Goal: Transaction & Acquisition: Purchase product/service

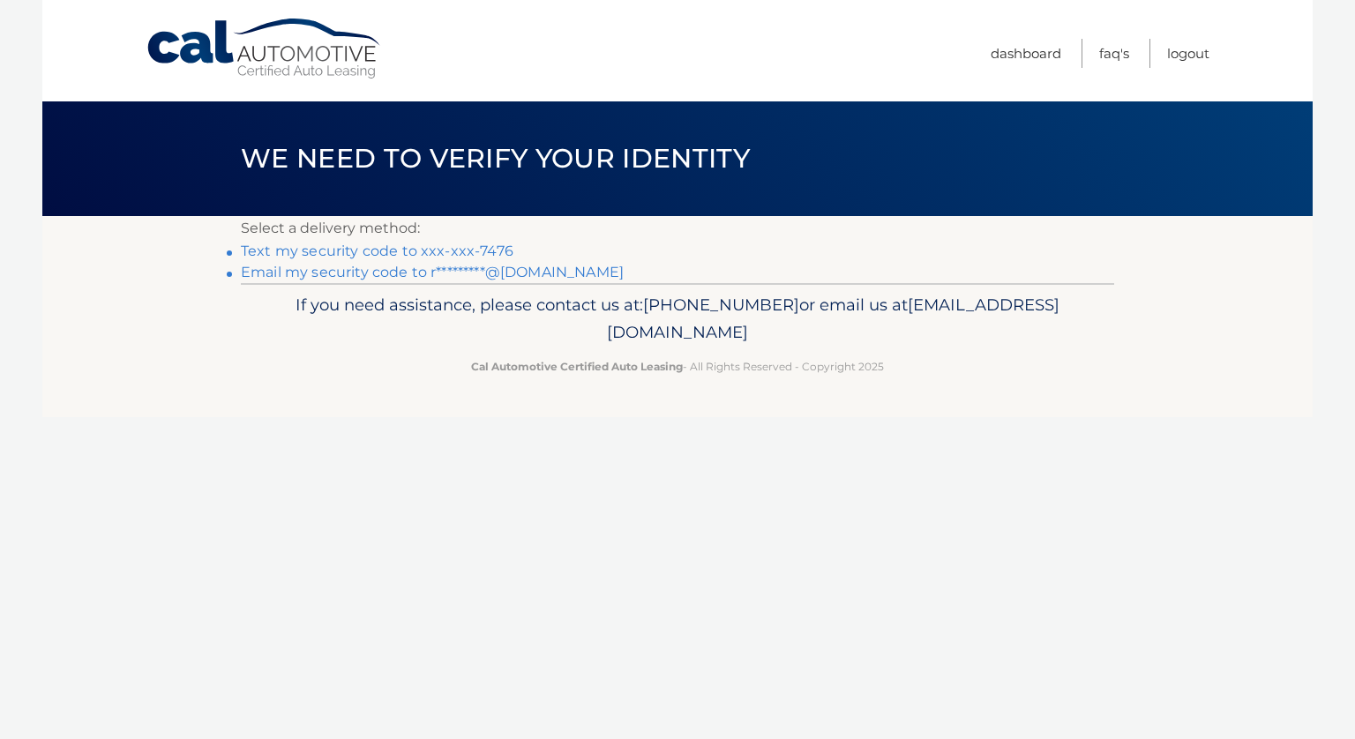
click at [467, 251] on link "Text my security code to xxx-xxx-7476" at bounding box center [377, 251] width 273 height 17
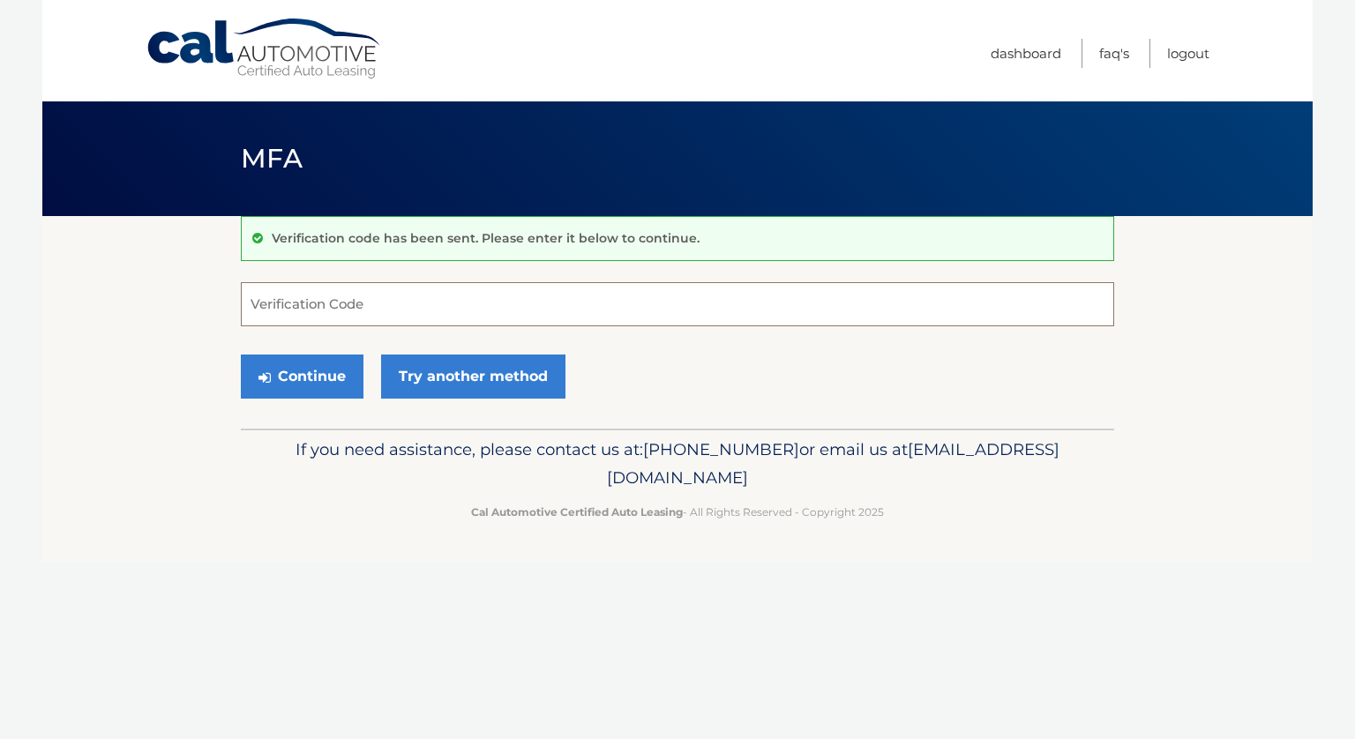
click at [445, 311] on input "Verification Code" at bounding box center [677, 304] width 873 height 44
type input "444456"
click at [241, 355] on button "Continue" at bounding box center [302, 377] width 123 height 44
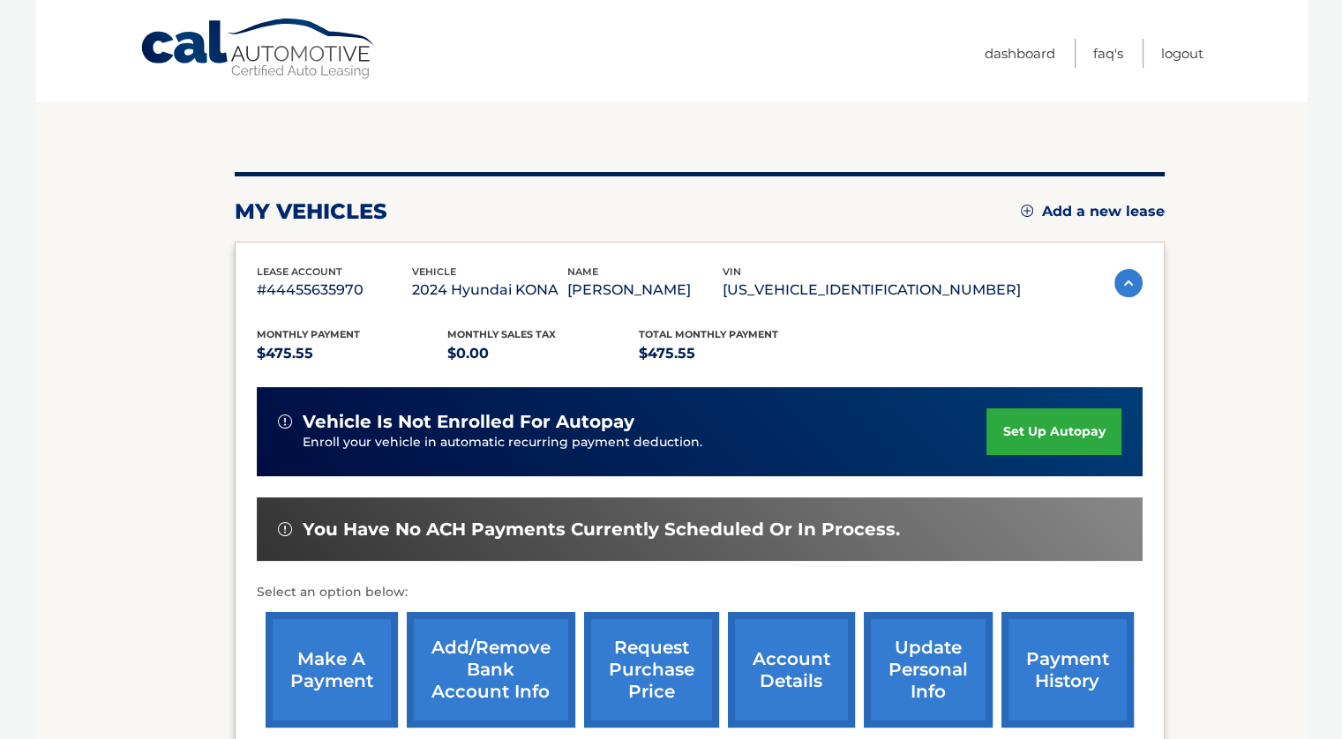
scroll to position [176, 0]
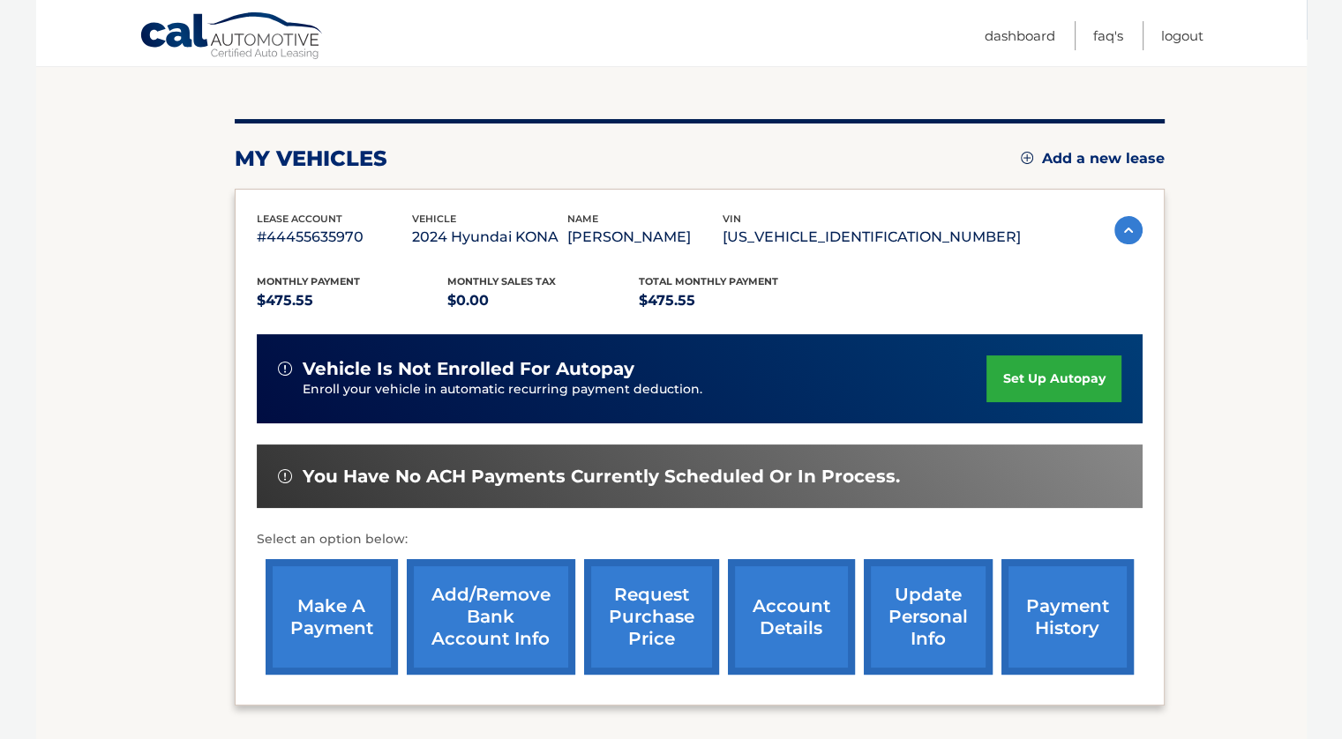
click at [1083, 632] on link "payment history" at bounding box center [1067, 617] width 132 height 116
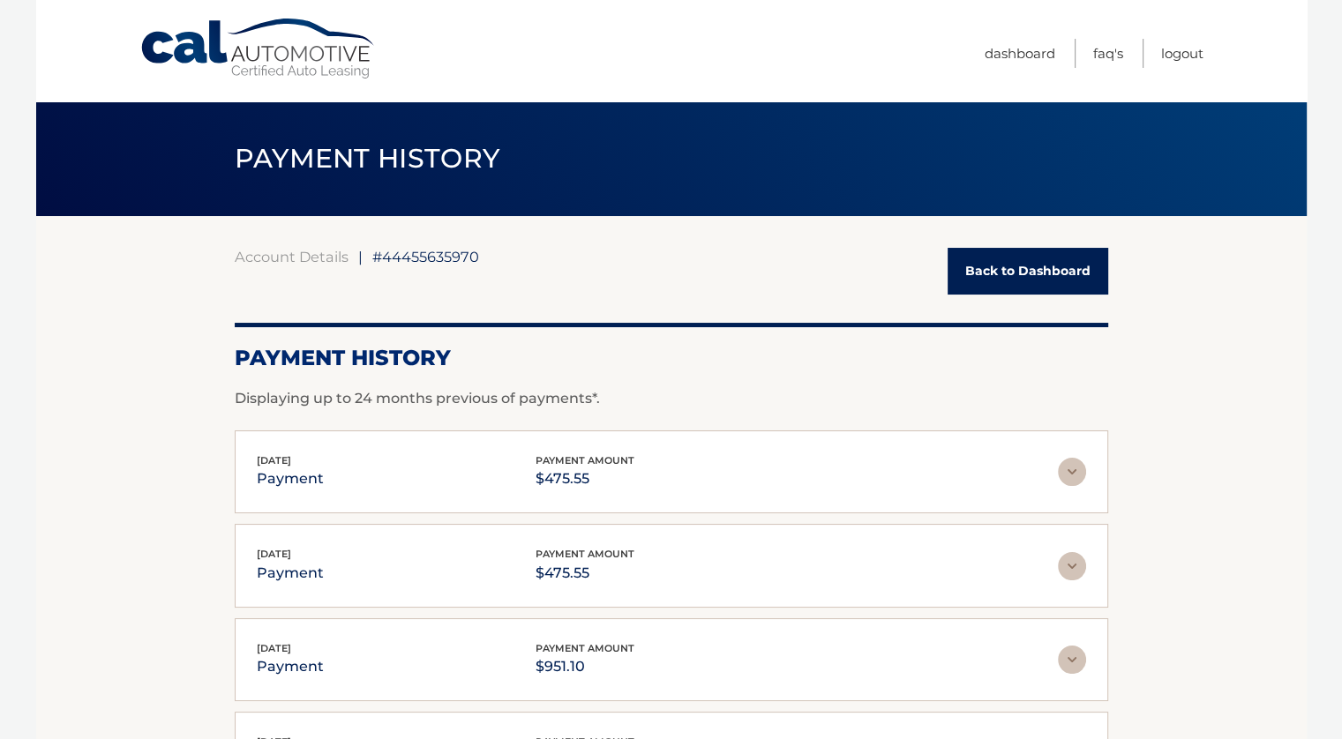
click at [1076, 471] on img at bounding box center [1072, 472] width 28 height 28
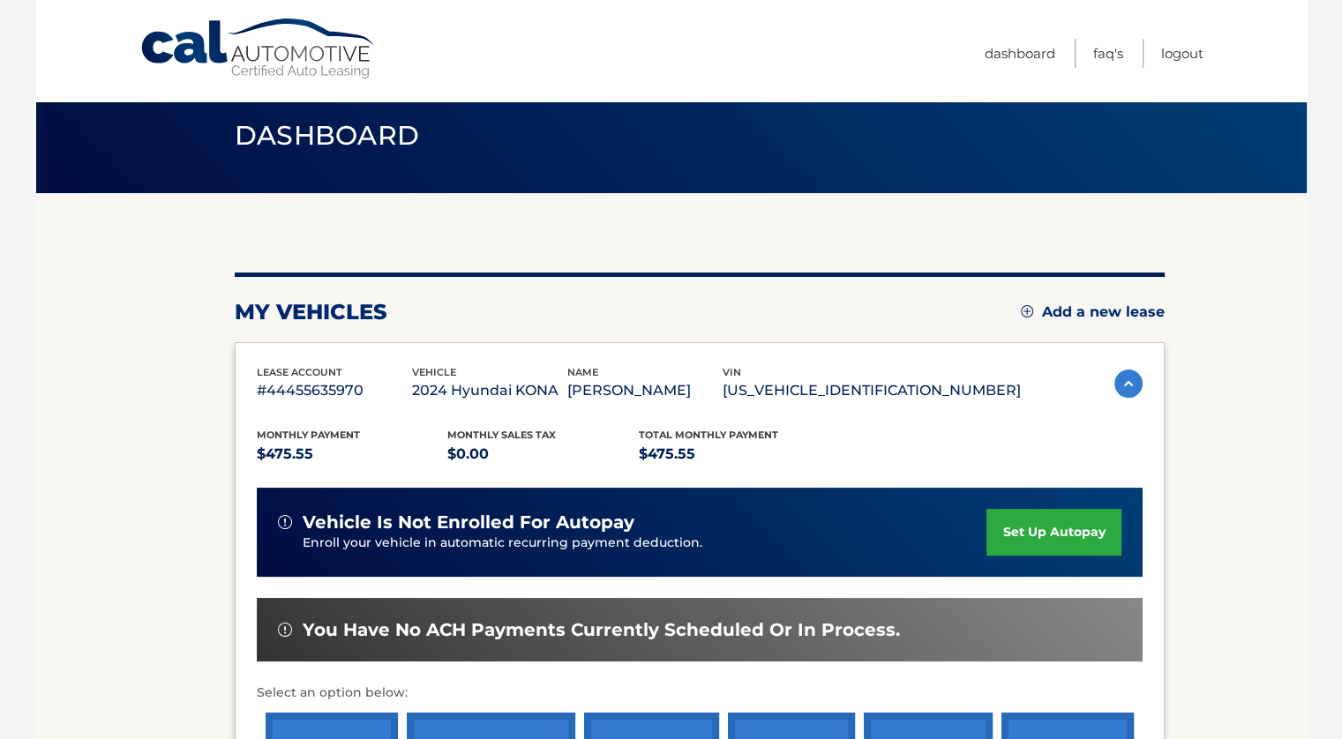
scroll to position [111, 0]
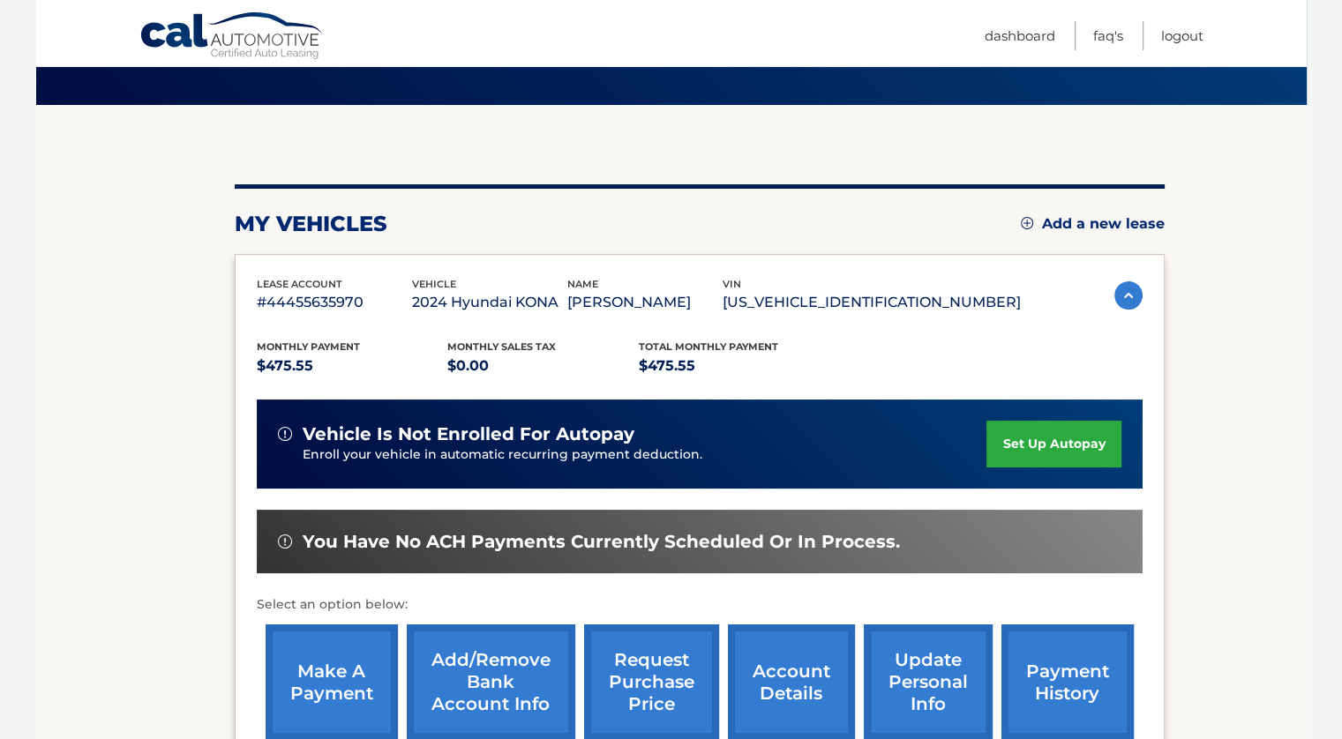
click at [337, 665] on link "make a payment" at bounding box center [332, 683] width 132 height 116
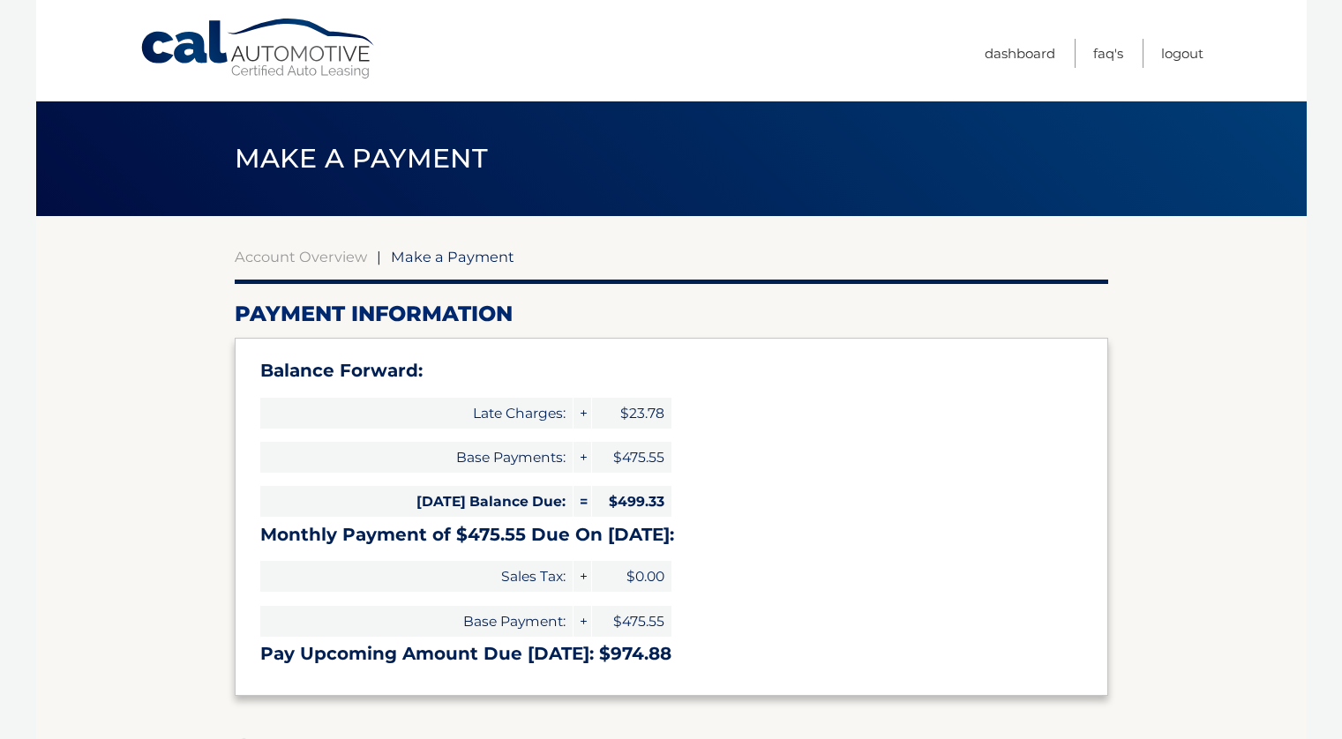
select select "NTU3ODZmNzMtZGRkNC00YWZmLTg3MDctNmE4YThmNDQ5MGY0"
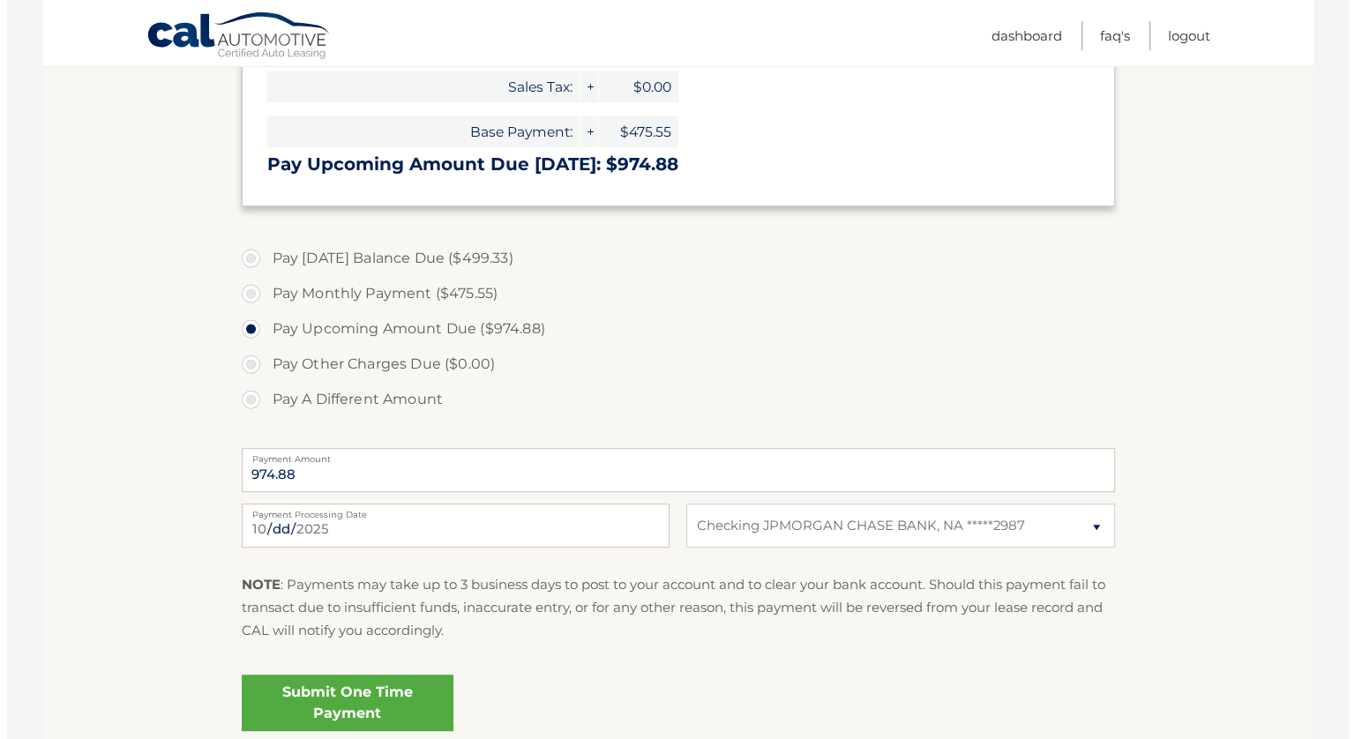
scroll to position [529, 0]
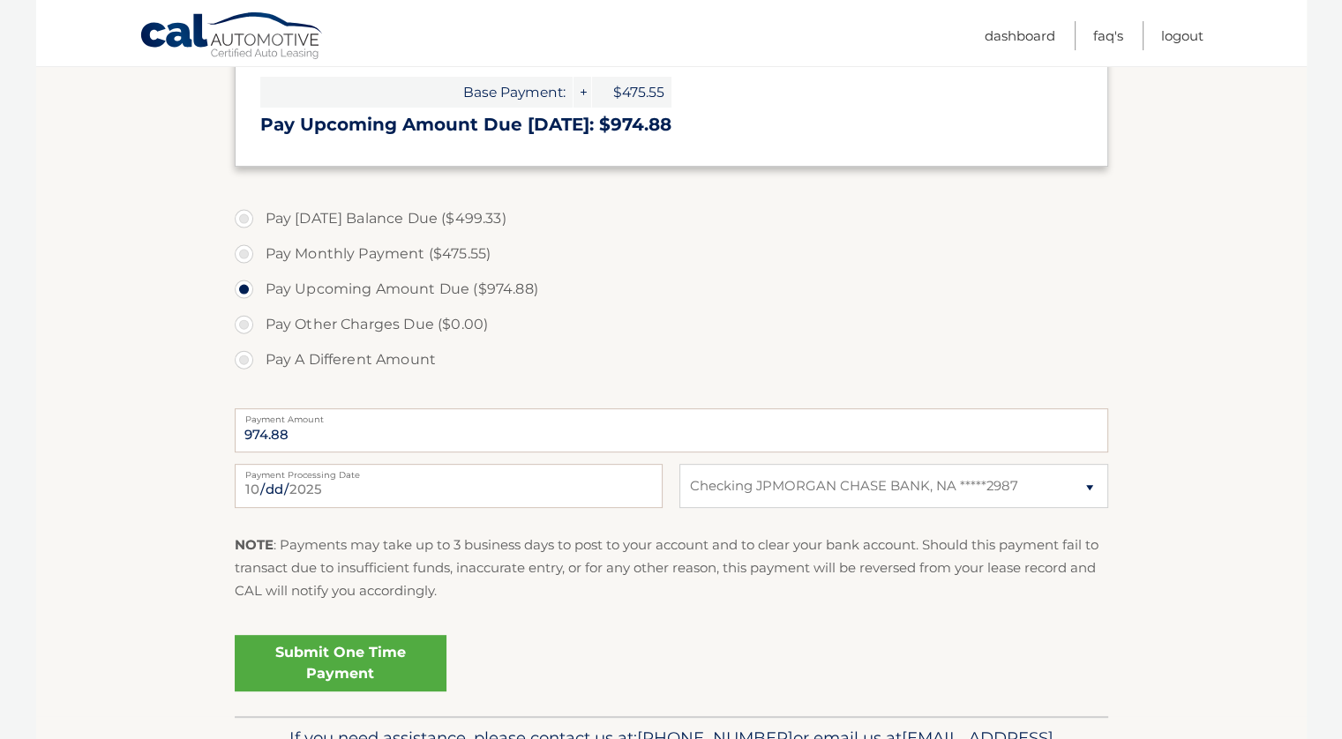
click at [370, 662] on link "Submit One Time Payment" at bounding box center [341, 663] width 212 height 56
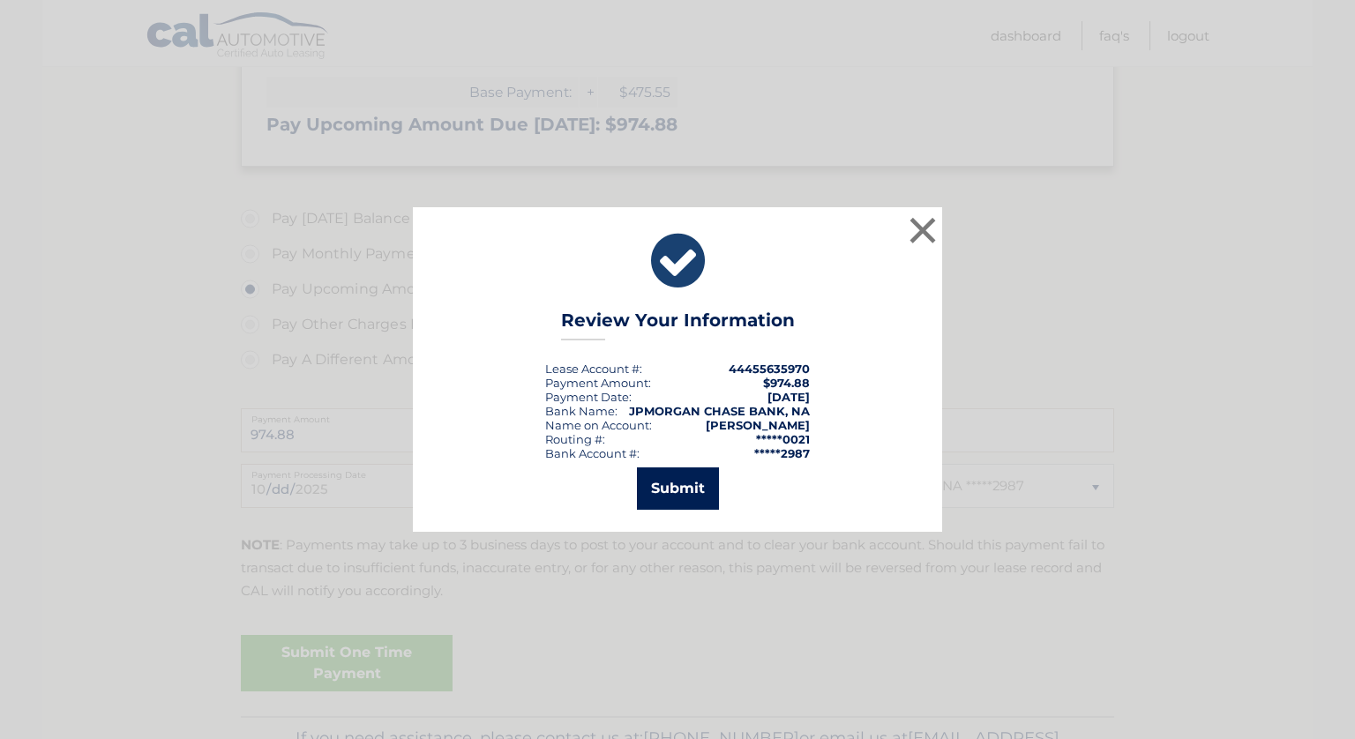
click at [681, 484] on button "Submit" at bounding box center [678, 489] width 82 height 42
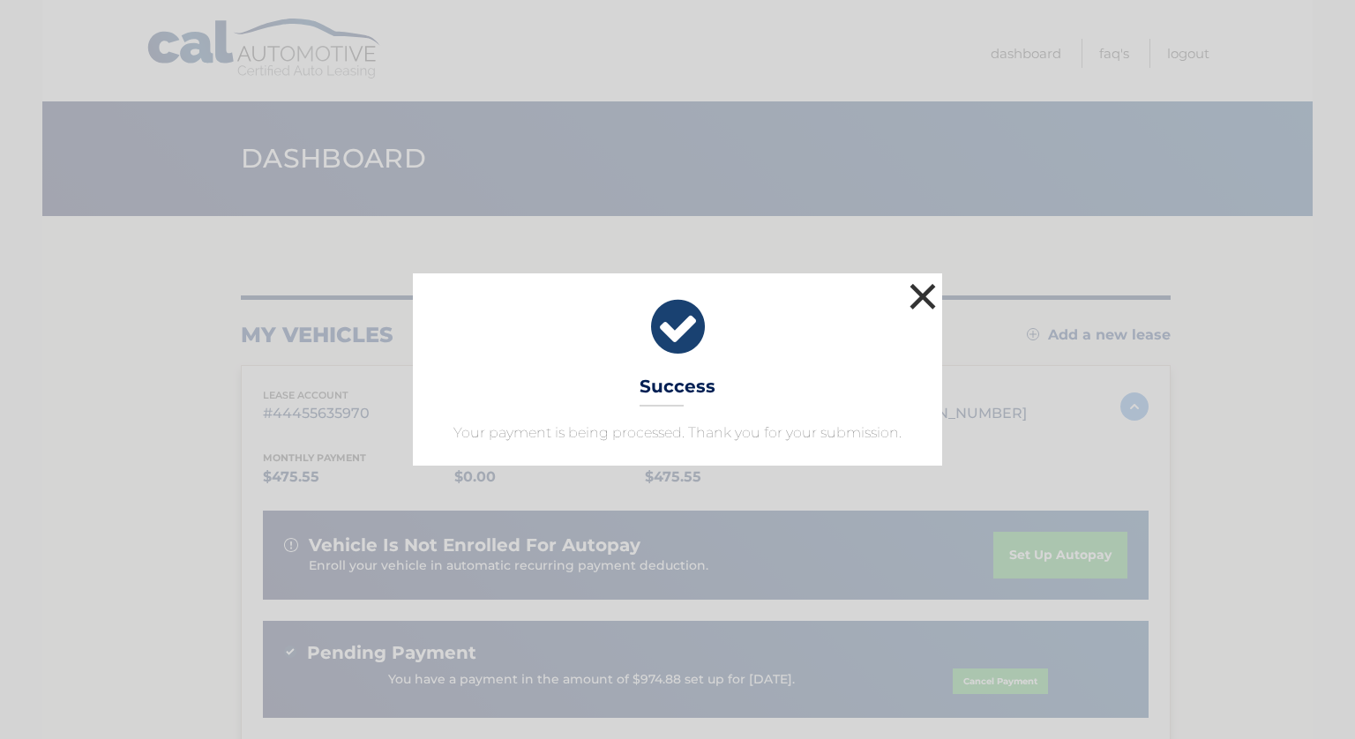
click at [923, 289] on button "×" at bounding box center [922, 296] width 35 height 35
